Goal: Task Accomplishment & Management: Use online tool/utility

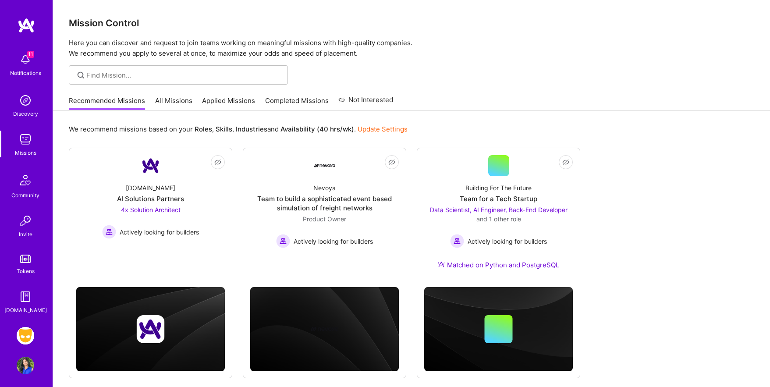
click at [23, 335] on img at bounding box center [26, 336] width 18 height 18
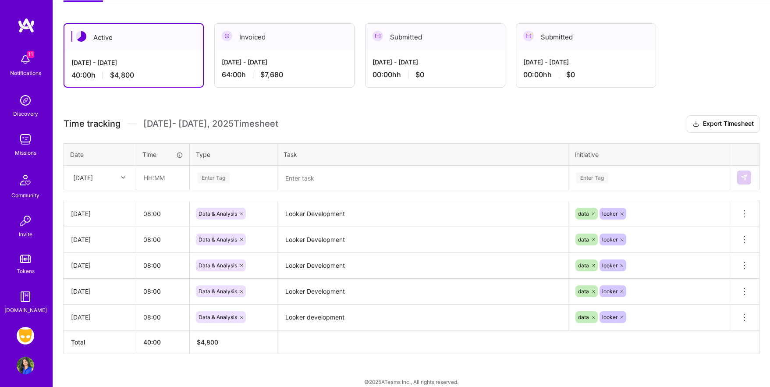
scroll to position [138, 0]
